Goal: Book appointment/travel/reservation

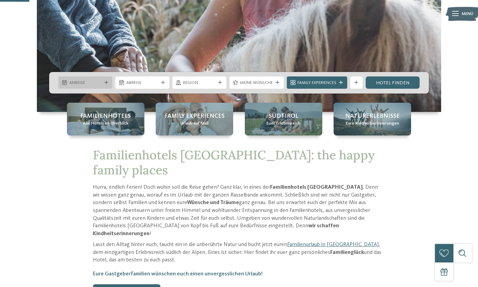
click at [99, 81] on span "Anreise" at bounding box center [85, 83] width 32 height 6
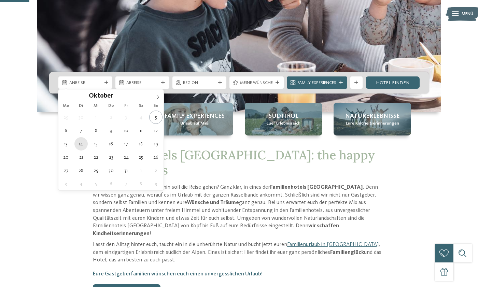
type div "14.10.2025"
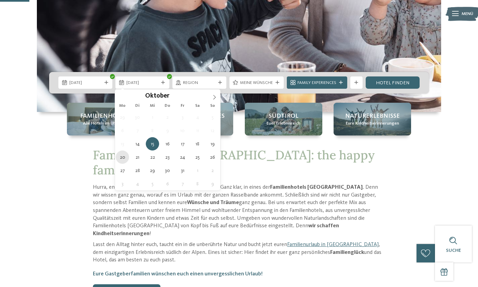
type div "20.10.2025"
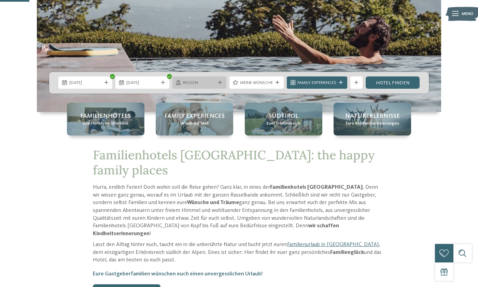
click at [212, 88] on div "Region" at bounding box center [199, 82] width 54 height 12
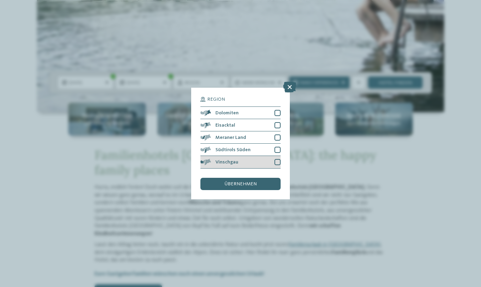
click at [274, 159] on div at bounding box center [277, 162] width 6 height 6
click at [244, 182] on span "übernehmen" at bounding box center [240, 184] width 32 height 5
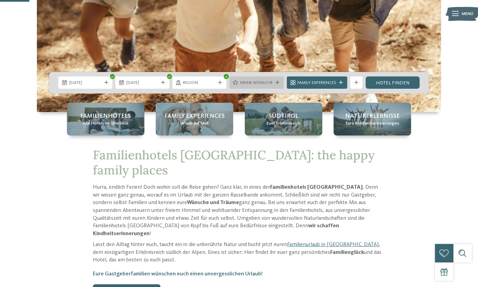
click at [247, 82] on span "Meine Wünsche" at bounding box center [256, 83] width 33 height 6
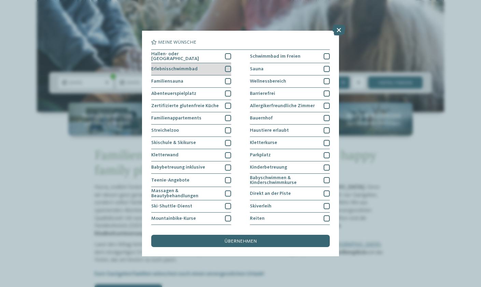
click at [178, 68] on span "Erlebnisschwimmbad" at bounding box center [174, 69] width 46 height 5
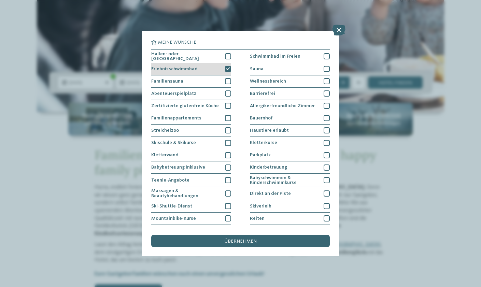
click at [176, 67] on span "Erlebnisschwimmbad" at bounding box center [174, 69] width 46 height 5
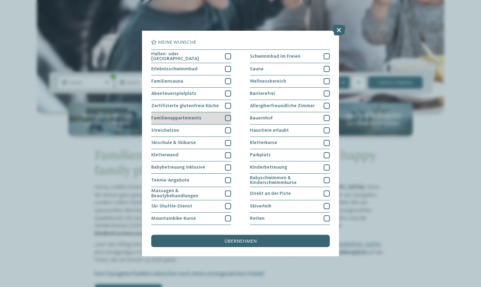
click at [185, 116] on span "Familienappartements" at bounding box center [176, 118] width 50 height 5
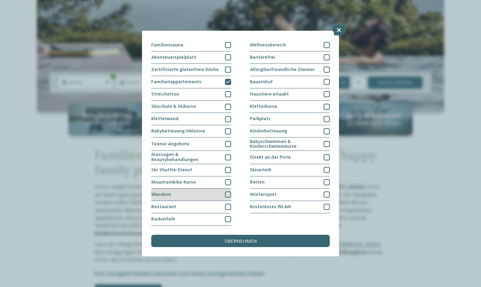
scroll to position [96, 0]
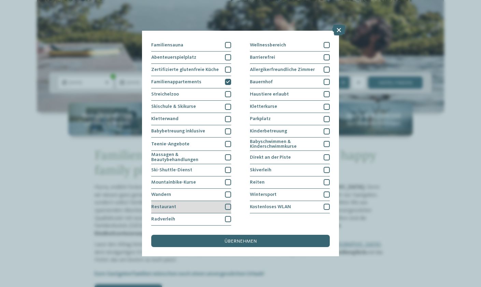
click at [195, 201] on div "Restaurant" at bounding box center [191, 207] width 80 height 12
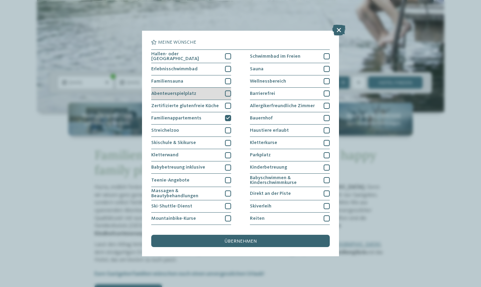
scroll to position [0, 0]
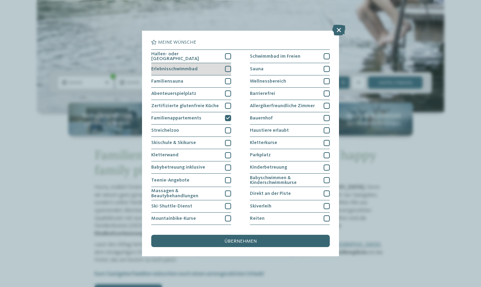
click at [183, 73] on div "Erlebnisschwimmbad" at bounding box center [191, 69] width 80 height 12
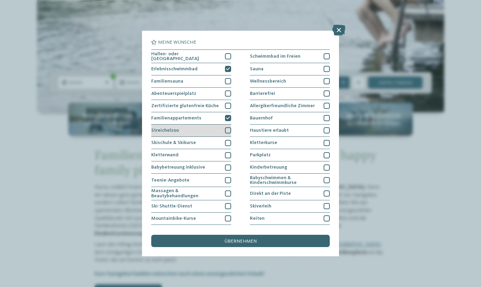
click at [185, 131] on div "Streichelzoo" at bounding box center [191, 131] width 80 height 12
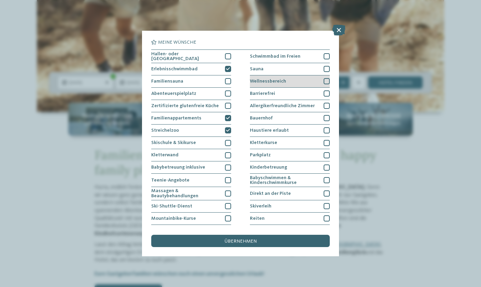
click at [269, 75] on div "Wellnessbereich" at bounding box center [290, 81] width 80 height 12
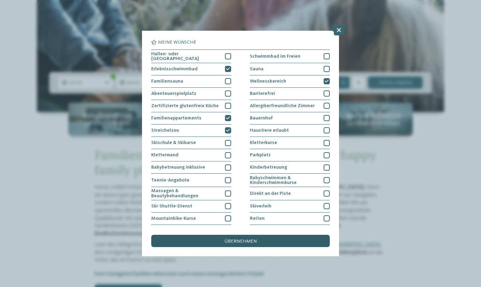
click at [230, 239] on span "übernehmen" at bounding box center [240, 241] width 32 height 5
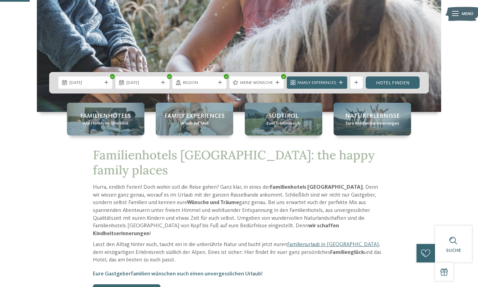
scroll to position [233, 0]
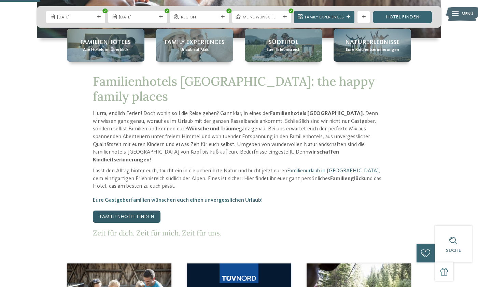
click at [138, 211] on link "Familienhotel finden" at bounding box center [127, 217] width 68 height 12
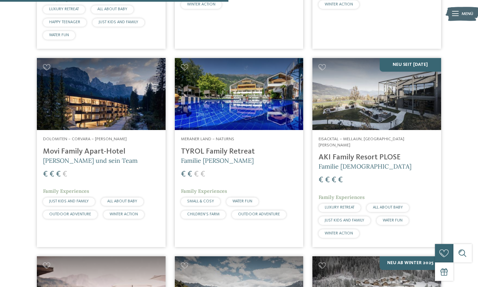
scroll to position [908, 0]
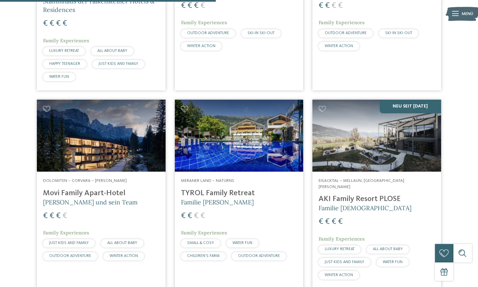
click at [92, 137] on img at bounding box center [101, 136] width 129 height 72
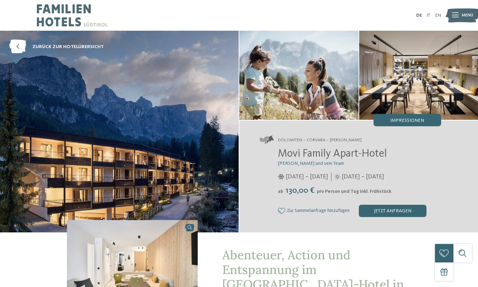
click at [301, 161] on span "[PERSON_NAME] und sein Team" at bounding box center [311, 163] width 66 height 5
